Goal: Check status: Check status

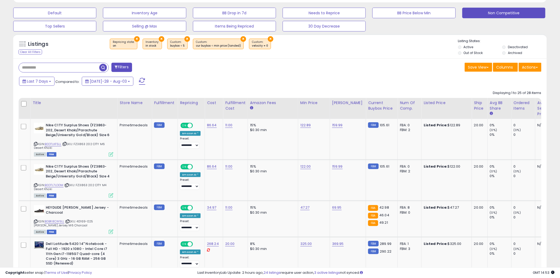
scroll to position [109, 310]
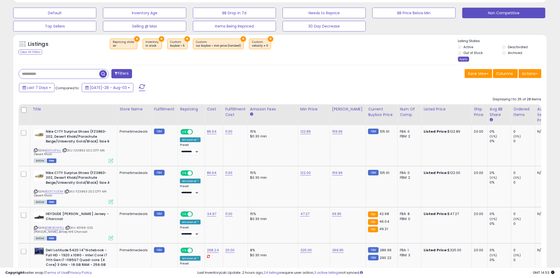
click at [464, 58] on div "Apply" at bounding box center [463, 59] width 11 height 5
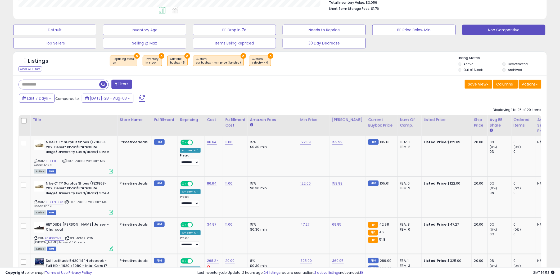
scroll to position [169, 0]
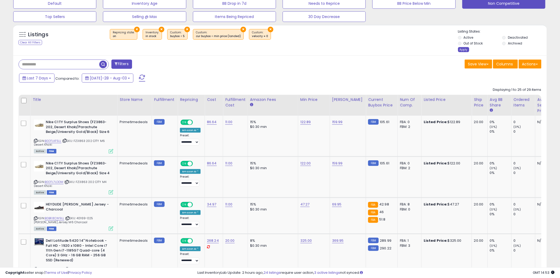
drag, startPoint x: 463, startPoint y: 49, endPoint x: 438, endPoint y: 59, distance: 26.6
click at [462, 49] on div "Apply" at bounding box center [463, 49] width 11 height 5
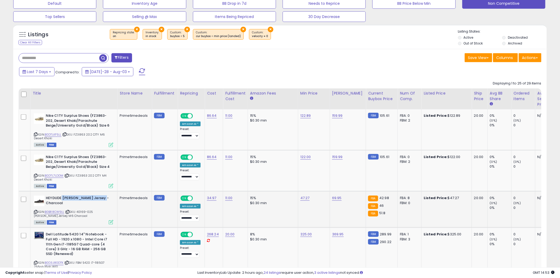
drag, startPoint x: 61, startPoint y: 197, endPoint x: 103, endPoint y: 198, distance: 42.1
click at [103, 198] on b "HEYDUDE [PERSON_NAME] Jersey - Charcoal" at bounding box center [78, 201] width 64 height 11
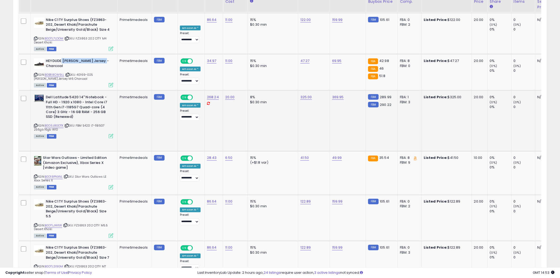
scroll to position [286, 0]
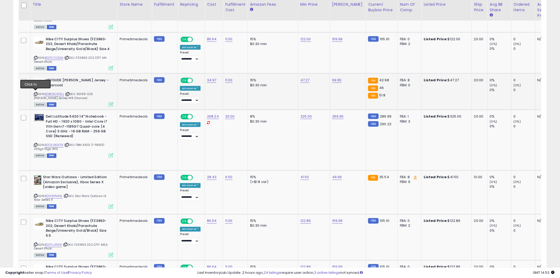
click at [35, 93] on icon at bounding box center [35, 94] width 3 height 3
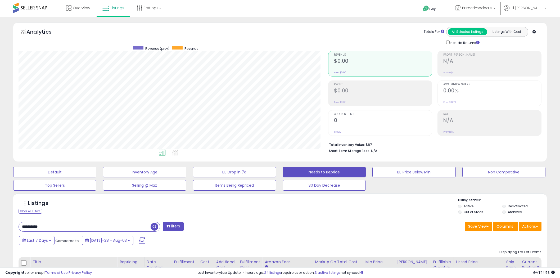
select select "**"
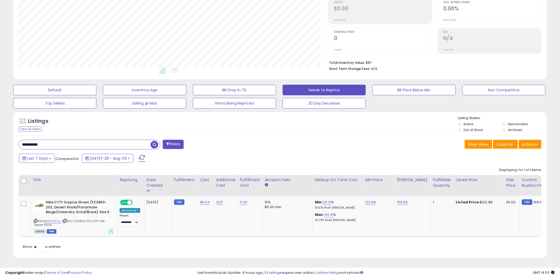
scroll to position [0, 8]
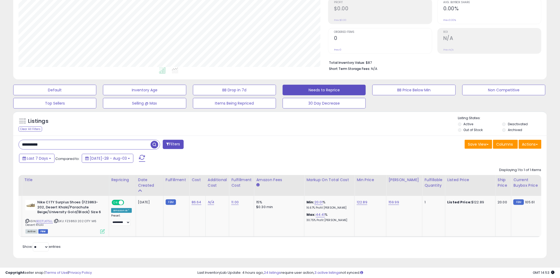
drag, startPoint x: 46, startPoint y: 140, endPoint x: 10, endPoint y: 141, distance: 35.5
click at [10, 141] on div "Listings Clear All Filters" at bounding box center [280, 187] width 542 height 156
paste input "text"
type input "**********"
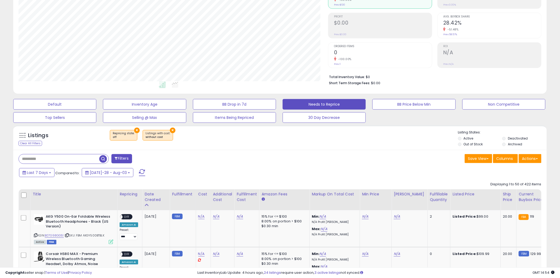
scroll to position [100, 0]
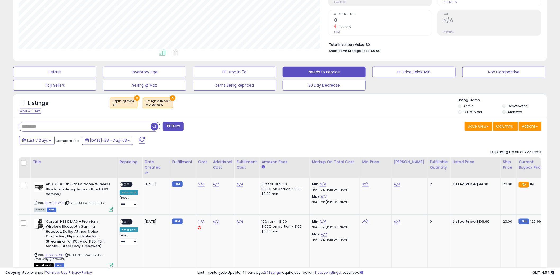
click at [38, 125] on input "text" at bounding box center [85, 126] width 132 height 9
paste input "**********"
type input "**********"
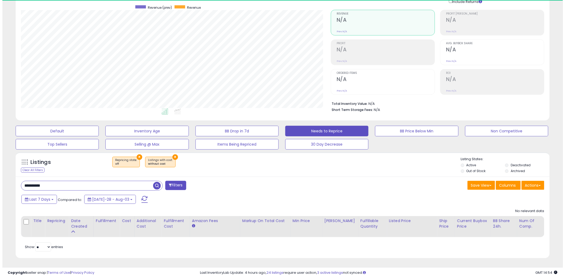
scroll to position [109, 310]
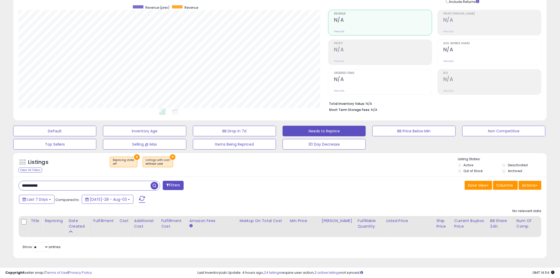
click at [170, 154] on button "×" at bounding box center [173, 157] width 6 height 6
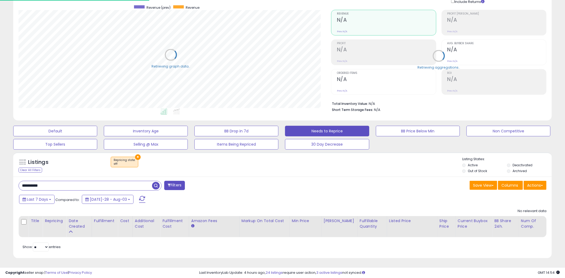
scroll to position [264584, 264382]
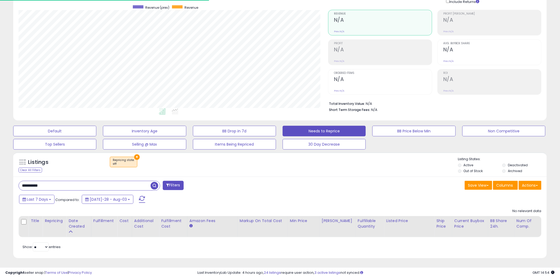
click at [136, 156] on button "×" at bounding box center [137, 157] width 6 height 6
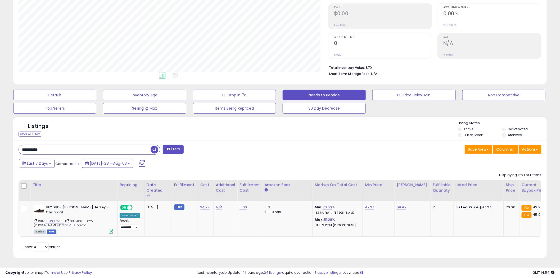
scroll to position [109, 310]
click at [460, 133] on li "Out of Stock" at bounding box center [479, 136] width 43 height 6
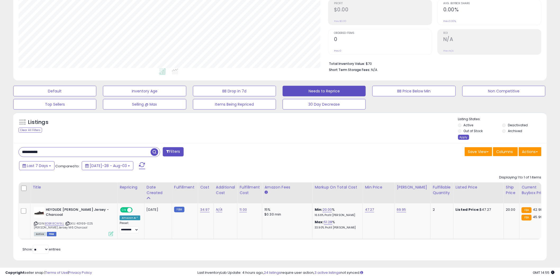
click at [465, 138] on div "Apply" at bounding box center [463, 137] width 11 height 5
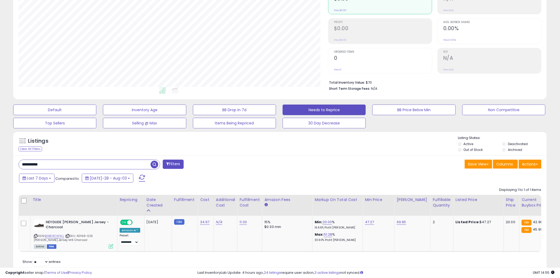
scroll to position [81, 0]
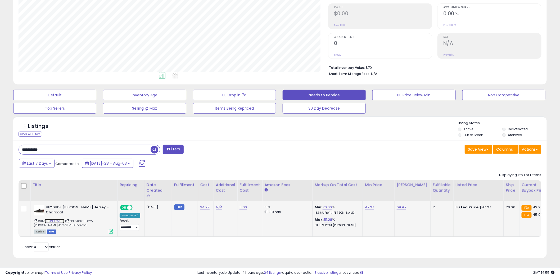
click at [56, 219] on link "B0BR8CW9LL" at bounding box center [55, 221] width 20 height 4
click at [35, 220] on icon at bounding box center [35, 221] width 3 height 3
